Goal: Complete application form

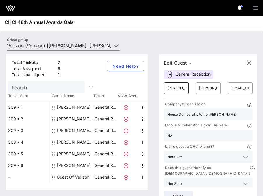
click at [174, 91] on input "[PERSON_NAME]" at bounding box center [176, 88] width 18 height 9
click at [179, 88] on input "[PERSON_NAME]" at bounding box center [176, 88] width 18 height 9
click at [179, 89] on input "[PERSON_NAME]" at bounding box center [176, 88] width 18 height 9
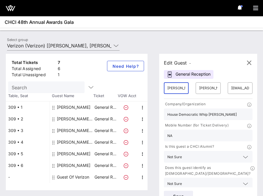
click at [179, 89] on input "[PERSON_NAME]" at bounding box center [176, 88] width 18 height 9
type input "[PERSON_NAME]"
click at [211, 87] on input "[PERSON_NAME]" at bounding box center [208, 88] width 18 height 9
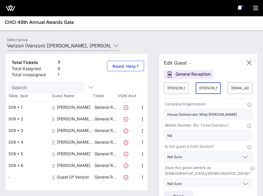
paste input "[PERSON_NAME]"
type input "[PERSON_NAME]"
click at [200, 116] on input "House Democratic Whip [PERSON_NAME]" at bounding box center [208, 115] width 82 height 8
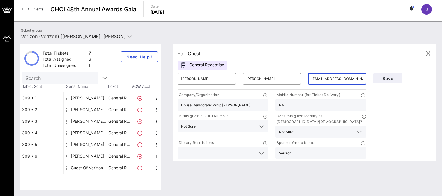
click at [262, 82] on input "[EMAIL_ADDRESS][DOMAIN_NAME]" at bounding box center [337, 78] width 51 height 9
paste input "[PERSON_NAME][EMAIL_ADDRESS][PERSON_NAME]"
type input "[PERSON_NAME][EMAIL_ADDRESS][PERSON_NAME][DOMAIN_NAME]"
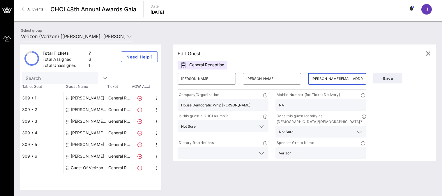
click at [218, 104] on input "House Democratic Whip [PERSON_NAME]" at bounding box center [223, 105] width 84 height 8
type input "Verizon"
click at [262, 128] on input "text" at bounding box center [321, 132] width 51 height 8
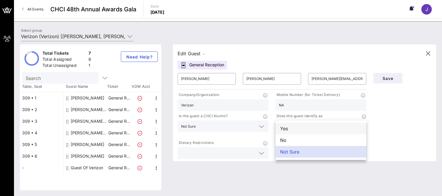
click at [262, 125] on div "Yes" at bounding box center [321, 129] width 91 height 12
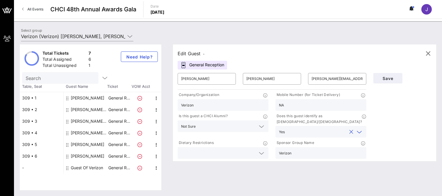
click at [262, 143] on div "Save" at bounding box center [402, 115] width 65 height 91
click at [262, 77] on span "Save" at bounding box center [388, 78] width 20 height 5
